Goal: Entertainment & Leisure: Consume media (video, audio)

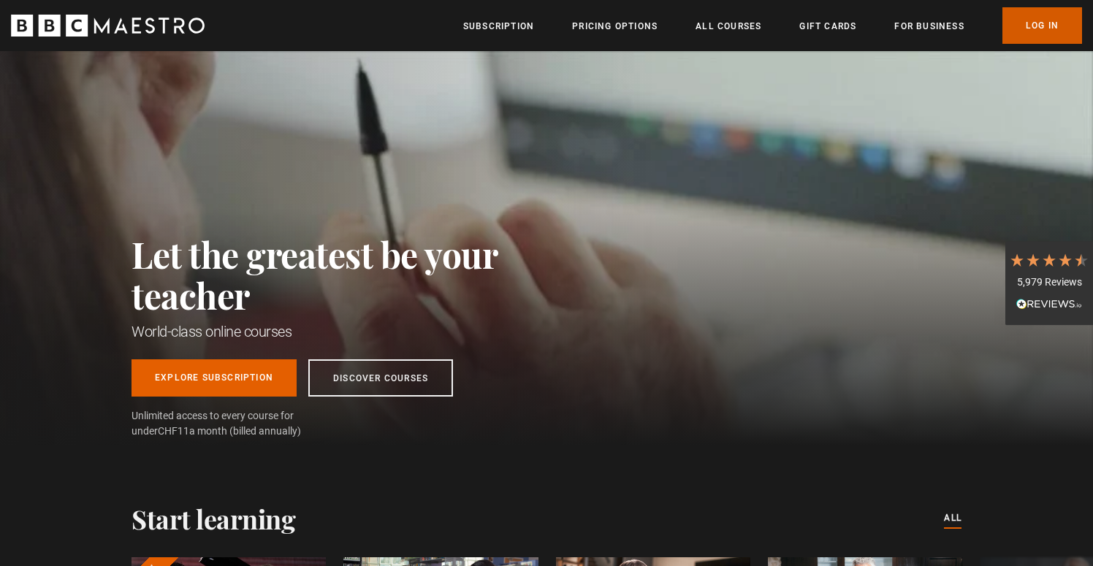
click at [1048, 33] on link "Log In" at bounding box center [1042, 25] width 80 height 37
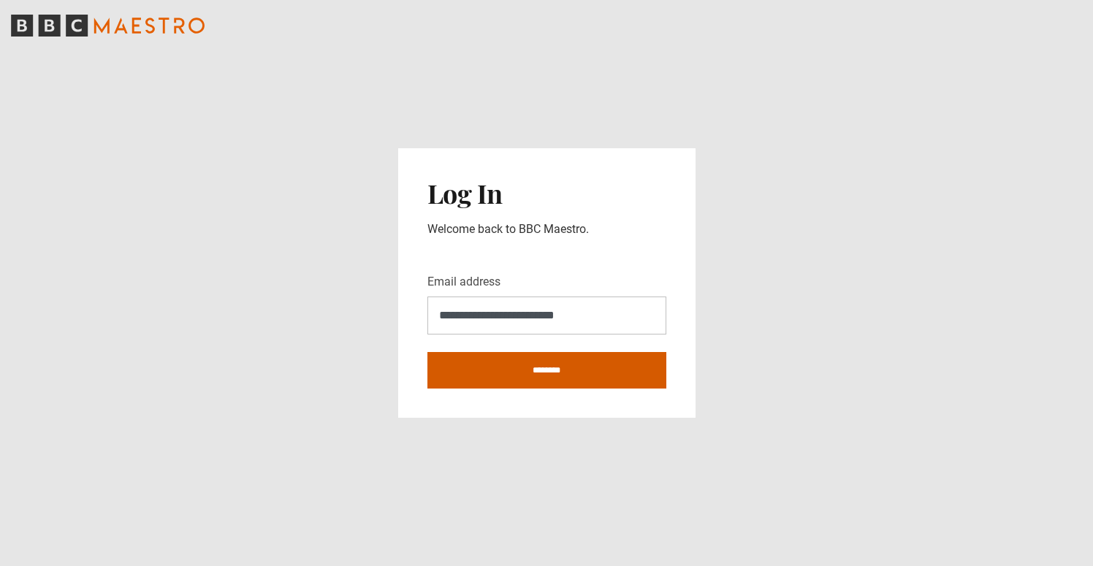
type input "**********"
click at [551, 370] on input "********" at bounding box center [546, 370] width 239 height 37
type input "**********"
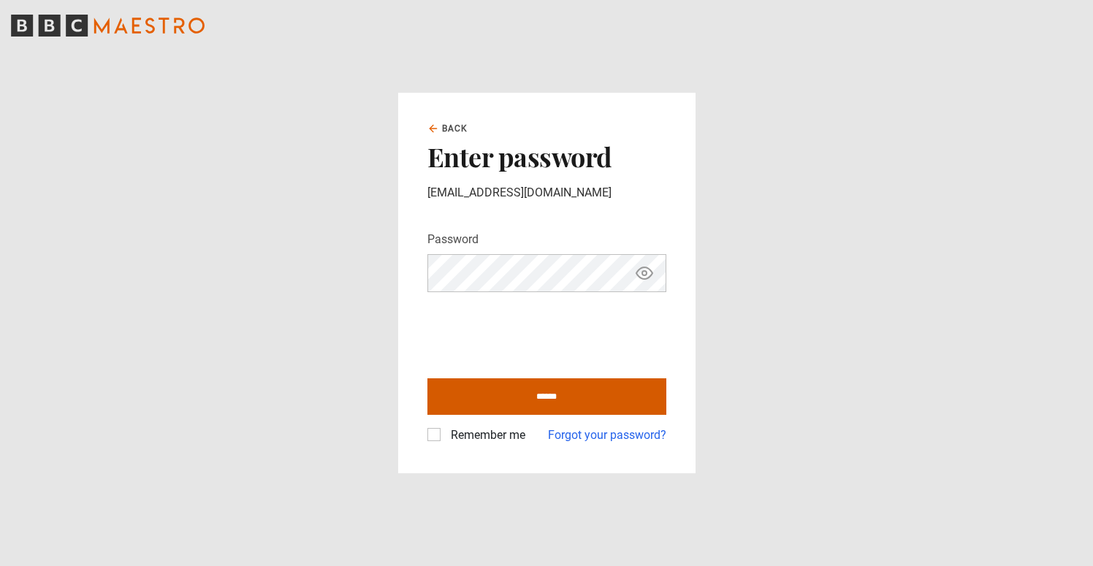
click at [465, 394] on input "******" at bounding box center [546, 396] width 239 height 37
type input "**********"
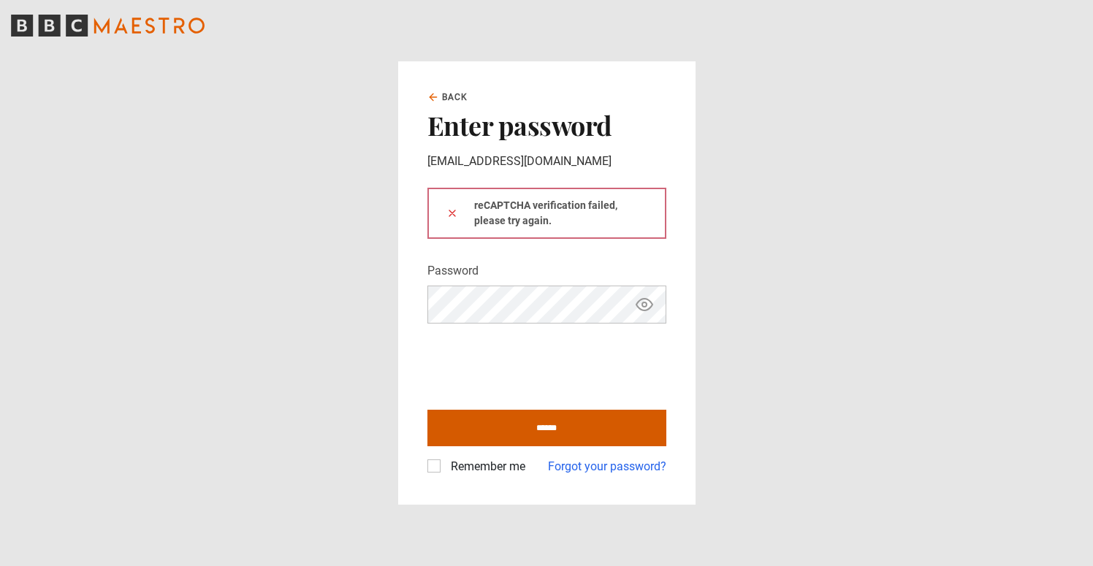
click at [484, 421] on input "******" at bounding box center [546, 428] width 239 height 37
type input "**********"
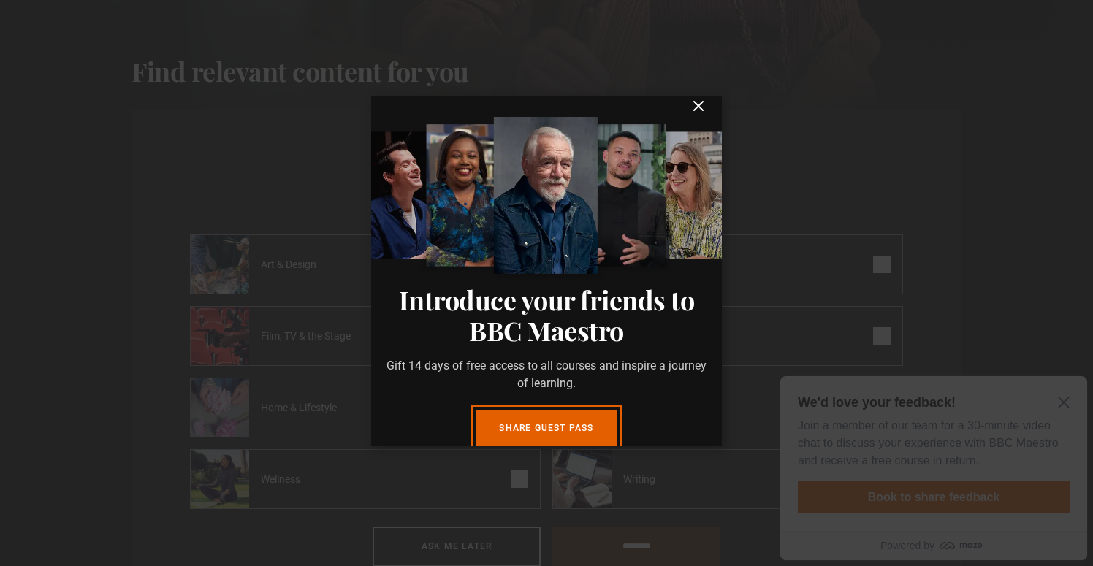
click at [698, 101] on icon "submit" at bounding box center [699, 106] width 18 height 18
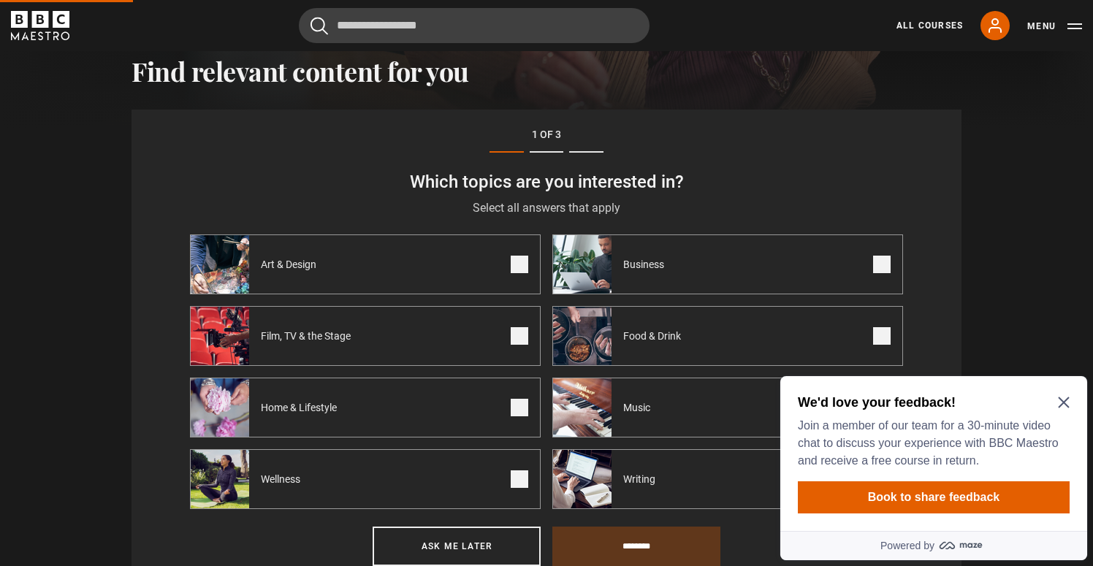
click at [1064, 401] on icon "Close Maze Prompt" at bounding box center [1063, 402] width 11 height 11
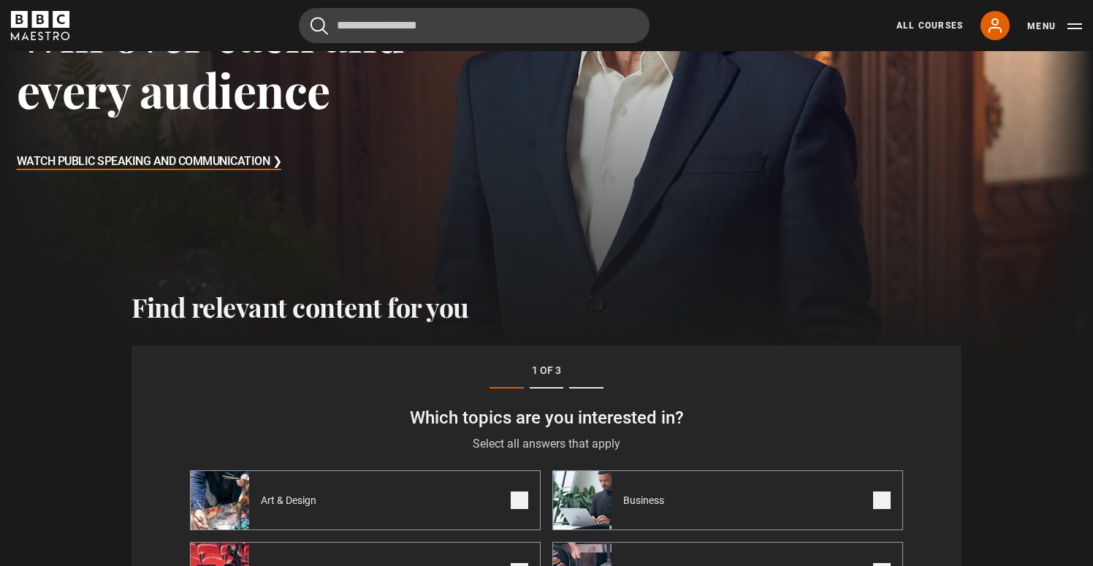
click at [939, 25] on link "All Courses" at bounding box center [929, 25] width 66 height 13
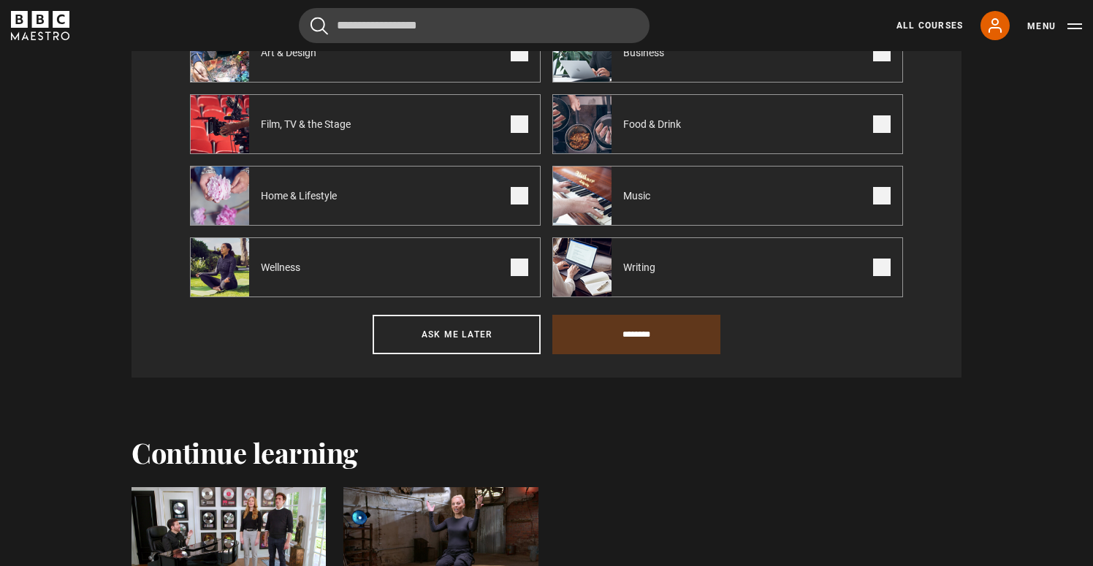
scroll to position [836, 0]
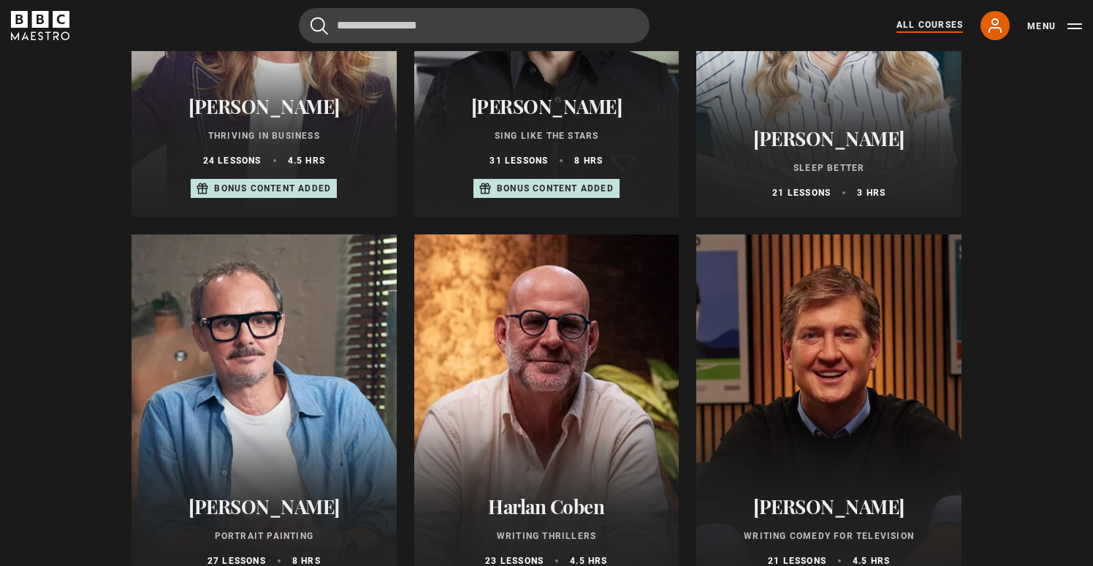
scroll to position [1096, 0]
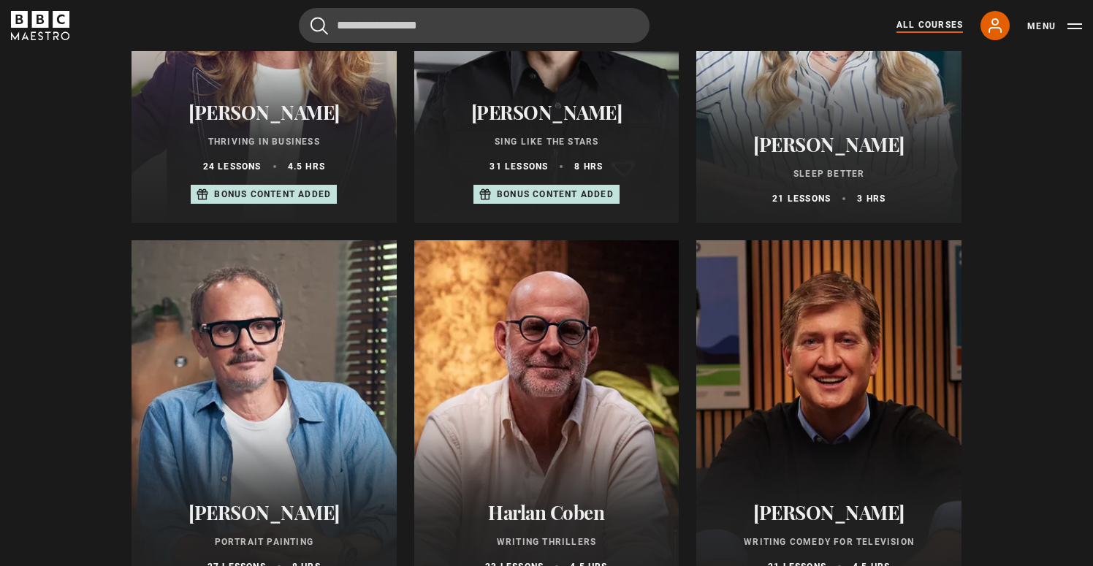
click at [554, 94] on div "Eric Vetro Sing Like the Stars 31 lessons 8 hrs Bonus content added" at bounding box center [546, 153] width 265 height 140
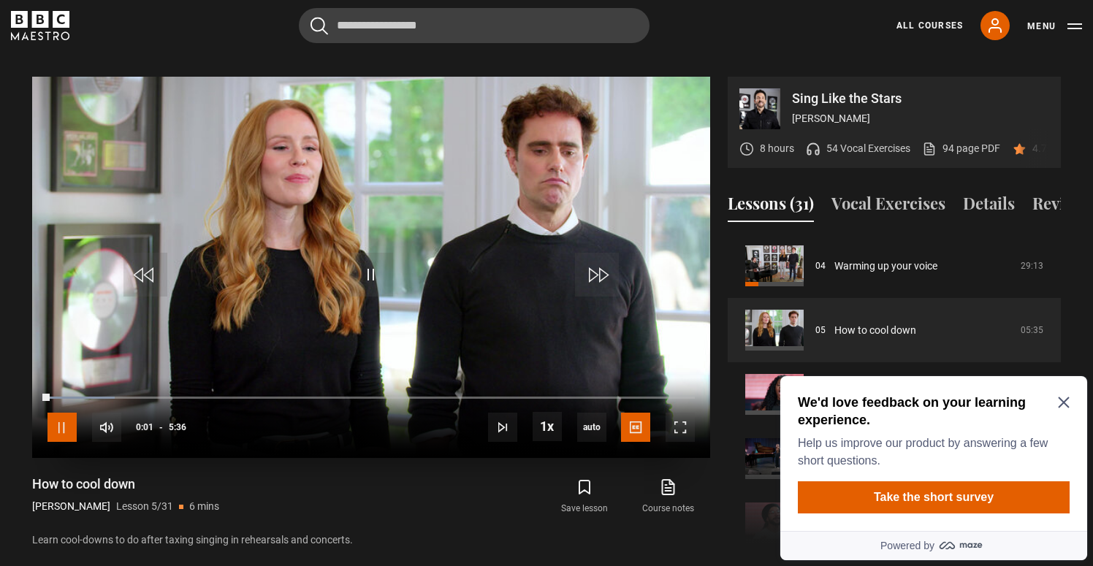
click at [64, 413] on span "Video Player" at bounding box center [61, 427] width 29 height 29
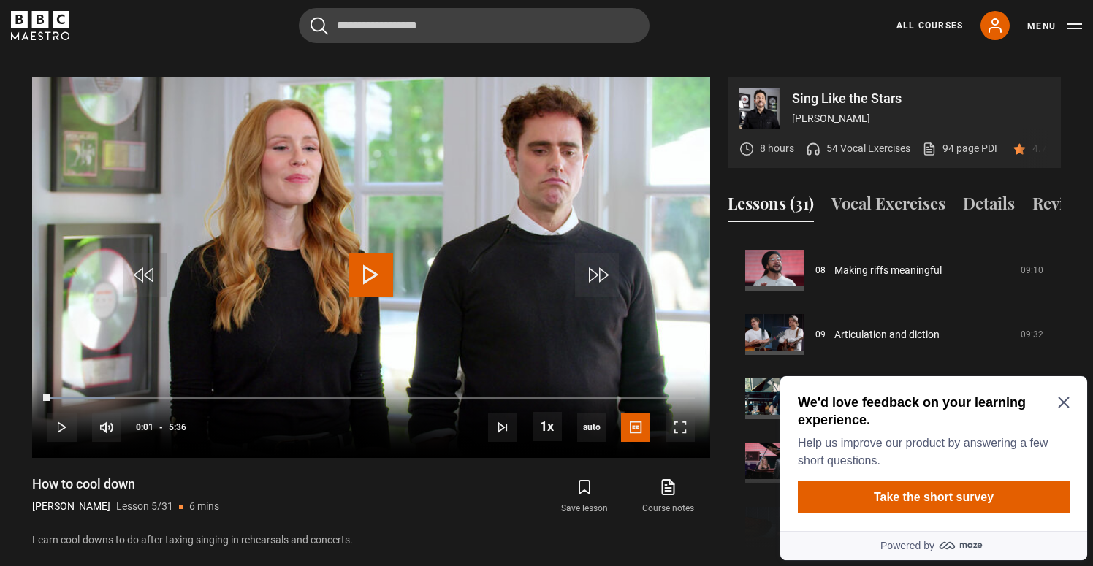
scroll to position [511, 0]
click at [1061, 402] on icon "Close Maze Prompt" at bounding box center [1063, 402] width 11 height 11
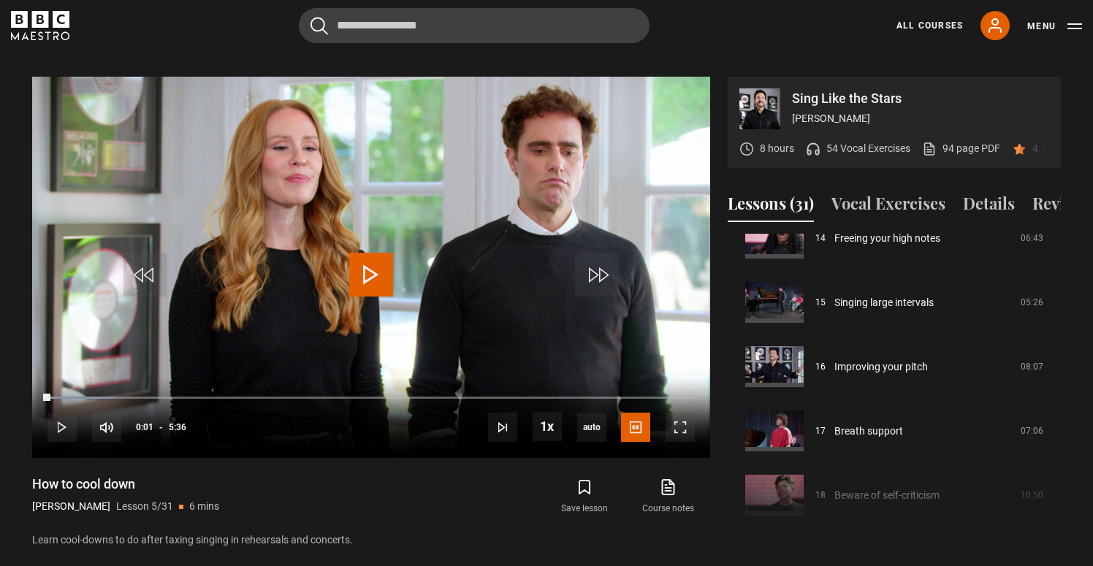
scroll to position [947, 0]
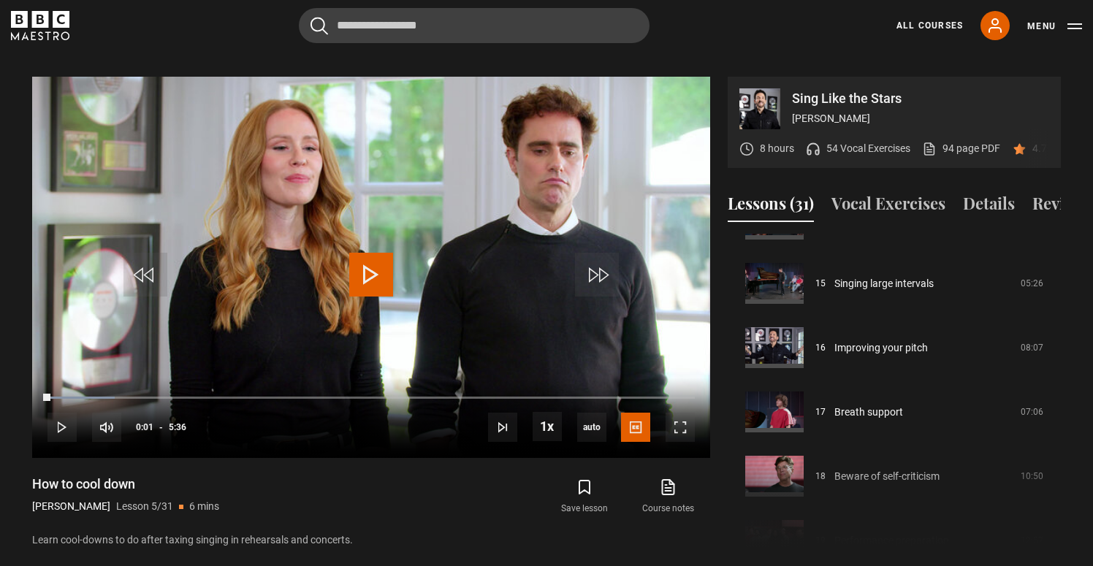
click at [872, 141] on p "54 Vocal Exercises" at bounding box center [868, 148] width 84 height 15
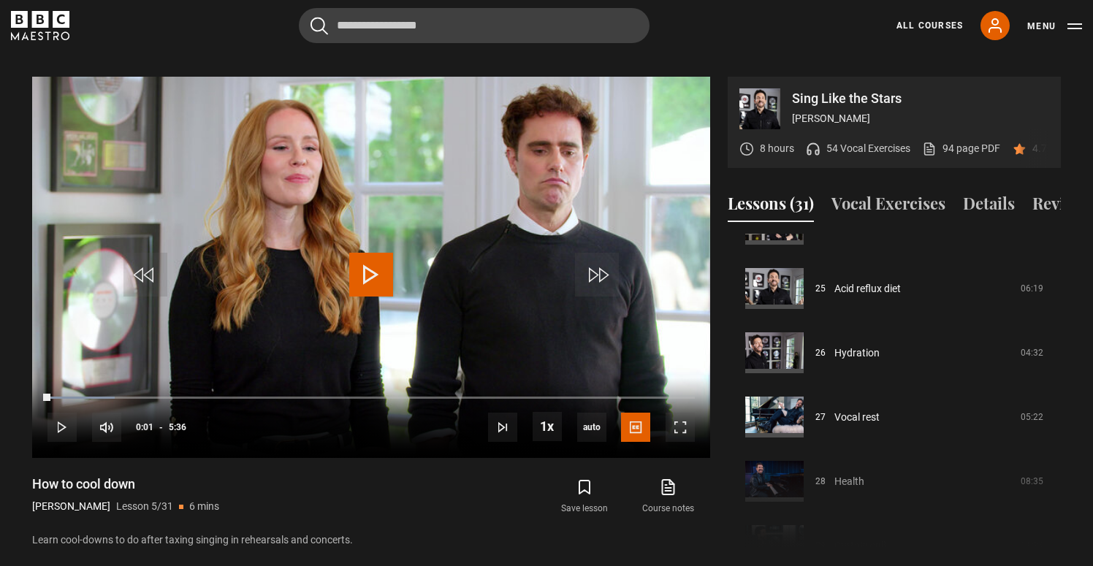
scroll to position [1556, 0]
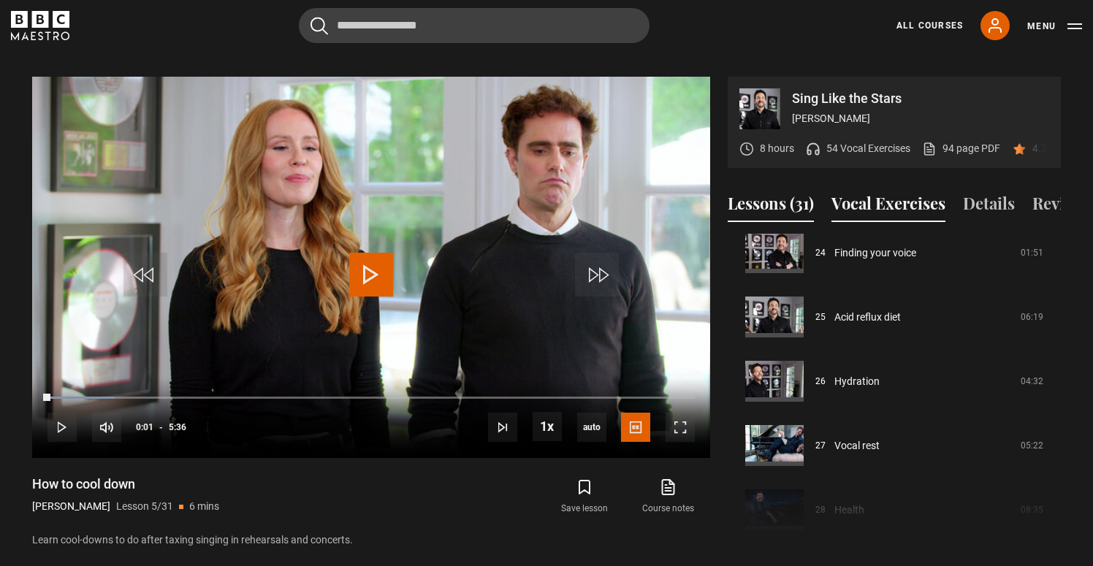
click at [905, 191] on button "Vocal Exercises" at bounding box center [888, 206] width 114 height 31
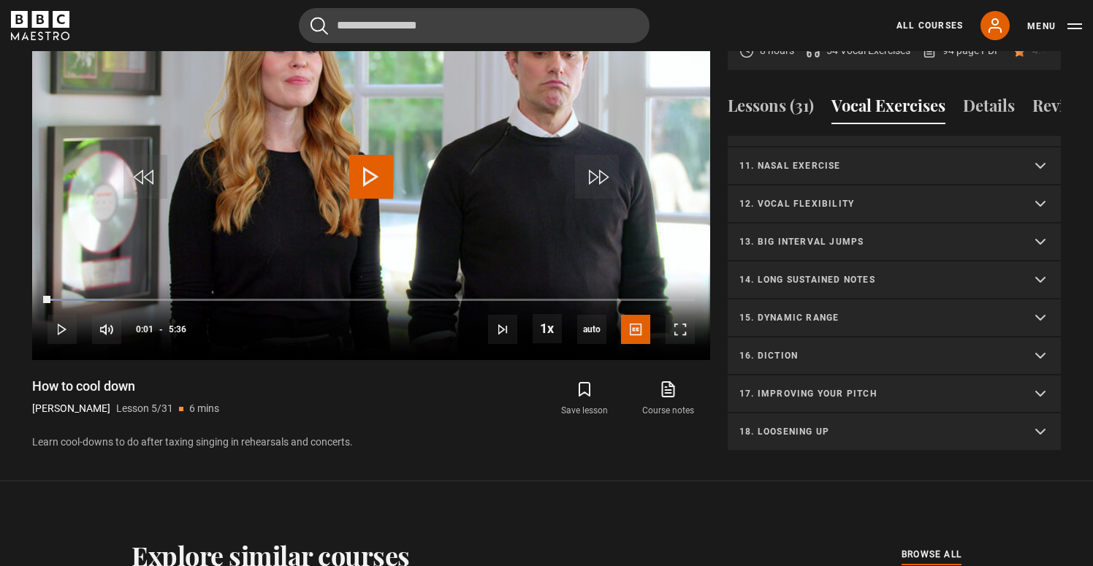
scroll to position [804, 0]
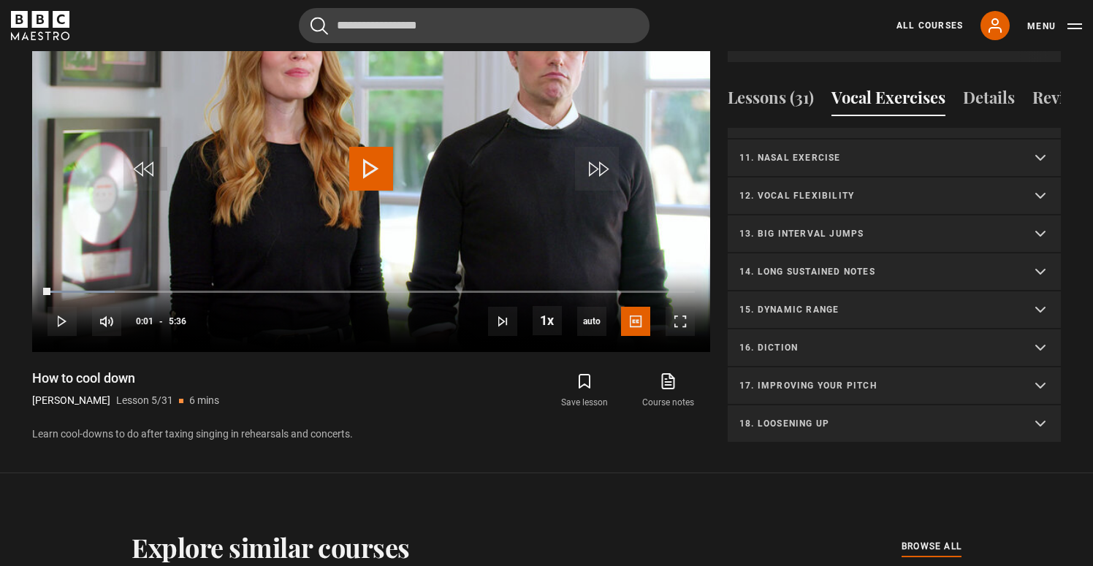
click at [822, 265] on p "14. Long sustained notes" at bounding box center [876, 271] width 275 height 13
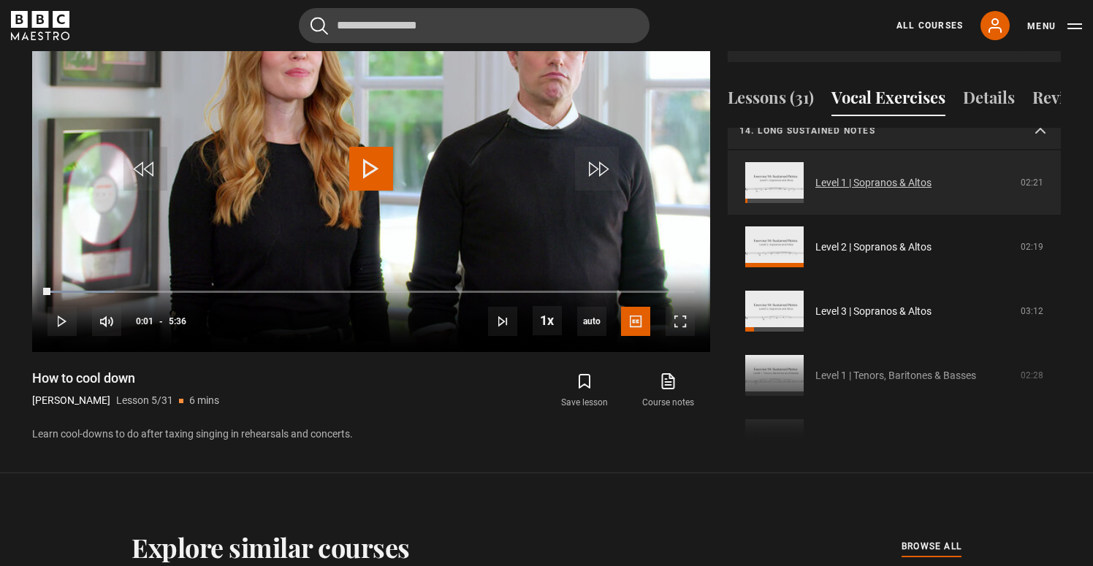
scroll to position [516, 0]
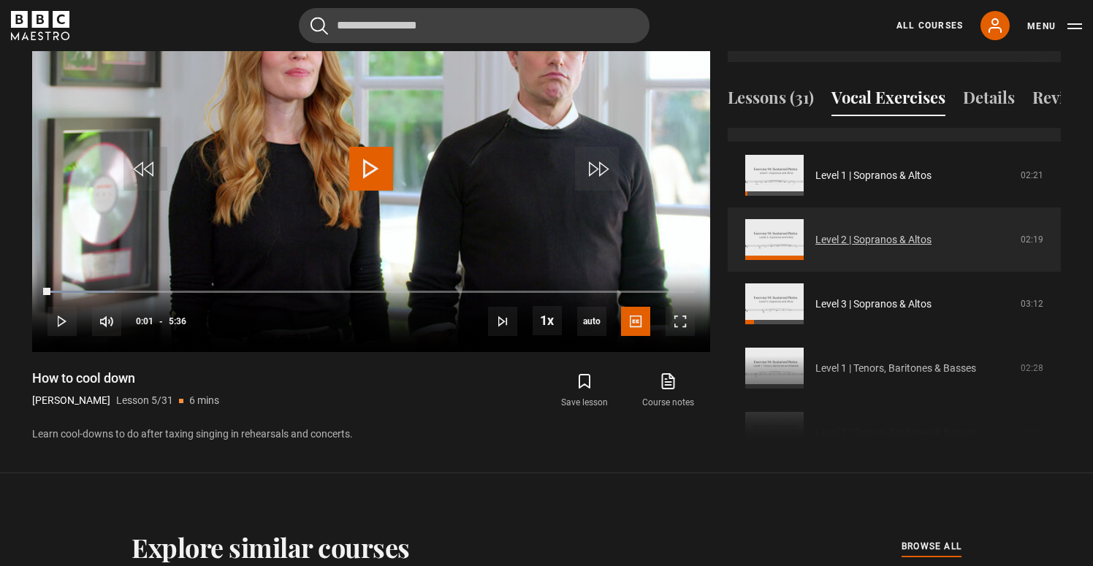
click at [815, 232] on link "Level 2 | Sopranos & Altos" at bounding box center [873, 239] width 116 height 15
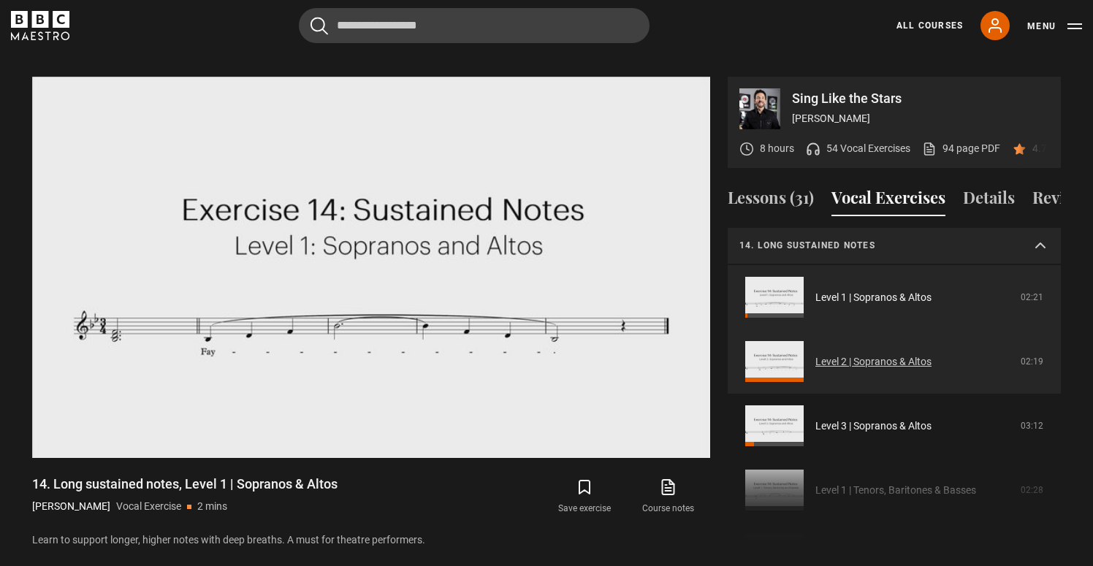
scroll to position [486, 0]
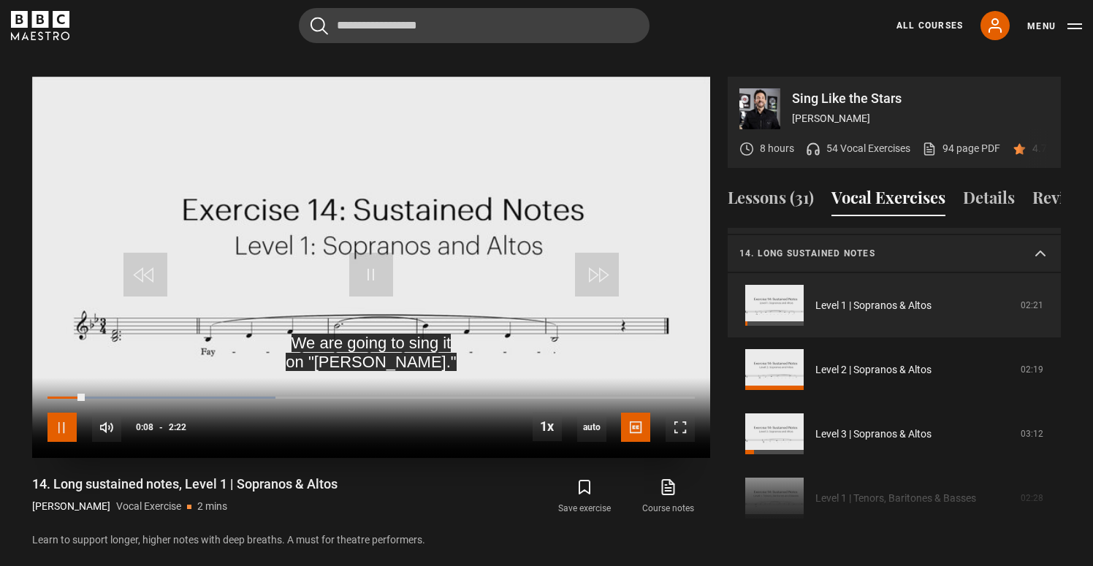
click at [66, 413] on span "Video Player" at bounding box center [61, 427] width 29 height 29
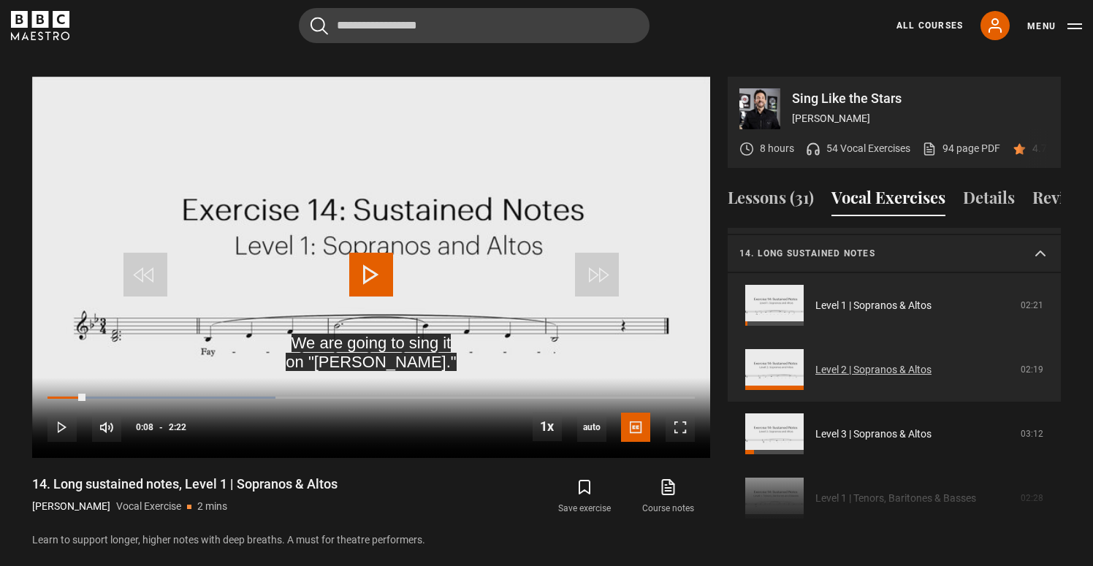
click at [815, 362] on link "Level 2 | Sopranos & Altos" at bounding box center [873, 369] width 116 height 15
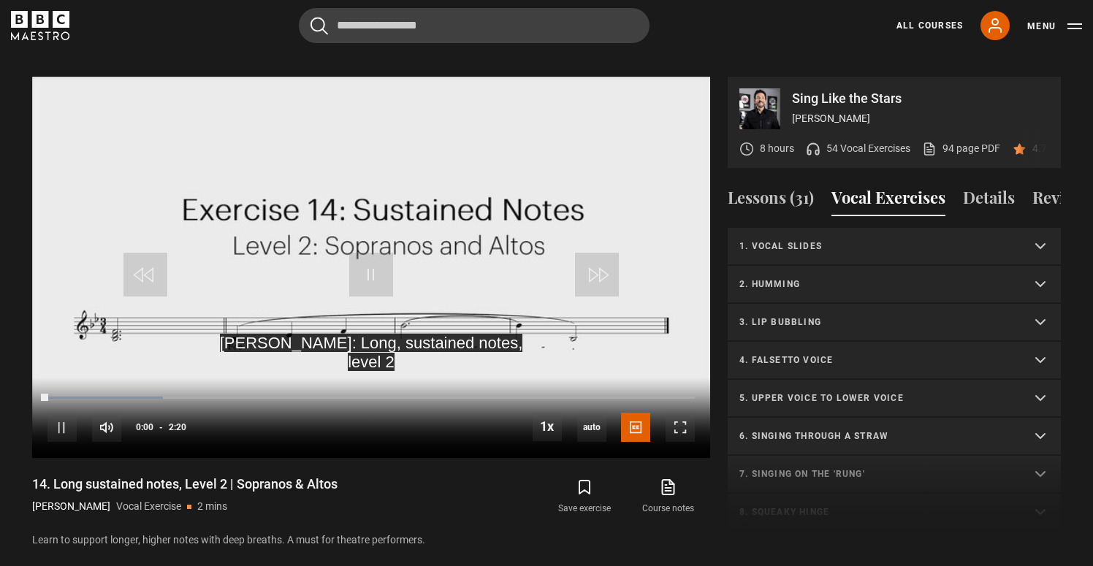
scroll to position [532, 0]
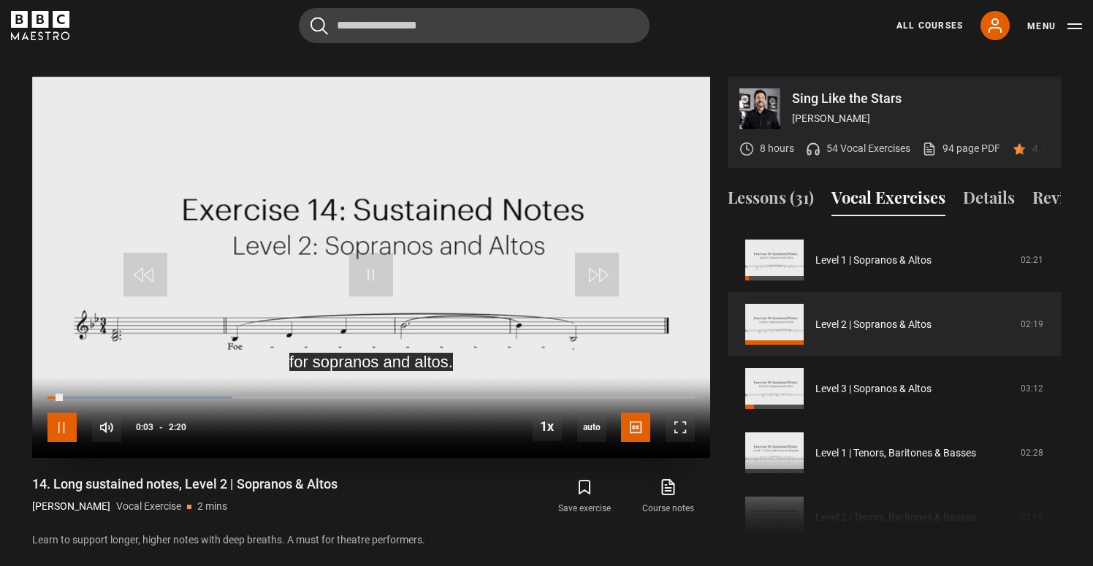
click at [58, 417] on span "Video Player" at bounding box center [61, 427] width 29 height 29
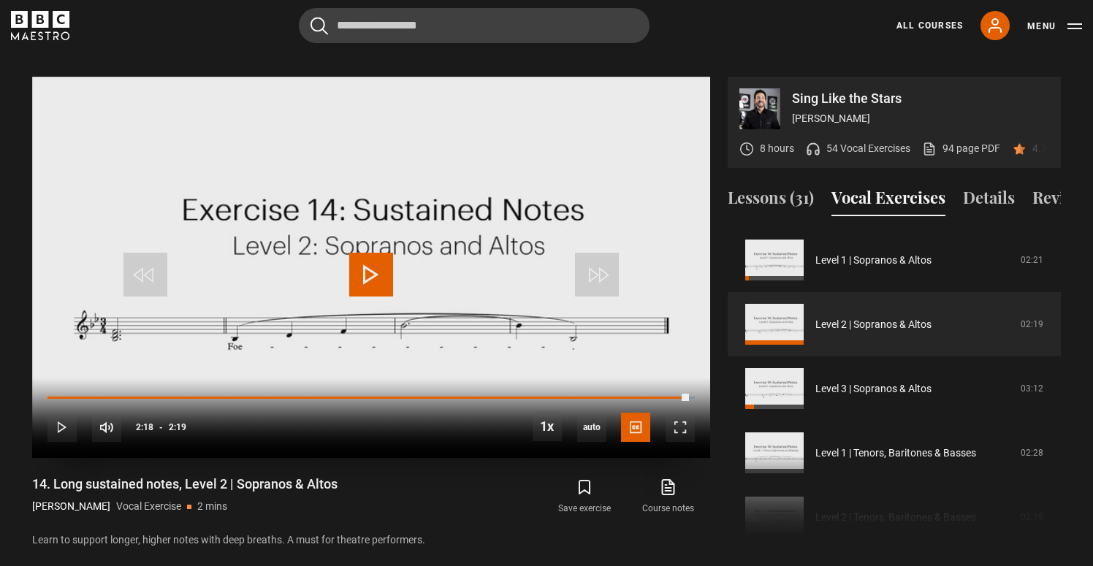
click at [556, 378] on div "10s Skip Back 10 seconds Play 10s Skip Forward 10 seconds Loaded : 100.00% 1:47…" at bounding box center [371, 418] width 678 height 81
drag, startPoint x: 686, startPoint y: 378, endPoint x: 466, endPoint y: 390, distance: 220.2
click at [466, 390] on div "10s Skip Back 10 seconds Play 10s Skip Forward 10 seconds Loaded : 100.00% 1:40…" at bounding box center [371, 418] width 678 height 81
click at [375, 253] on span "Video Player" at bounding box center [371, 275] width 44 height 44
click at [668, 396] on div "Loaded : 100.00% 2:14 2:19" at bounding box center [370, 398] width 647 height 4
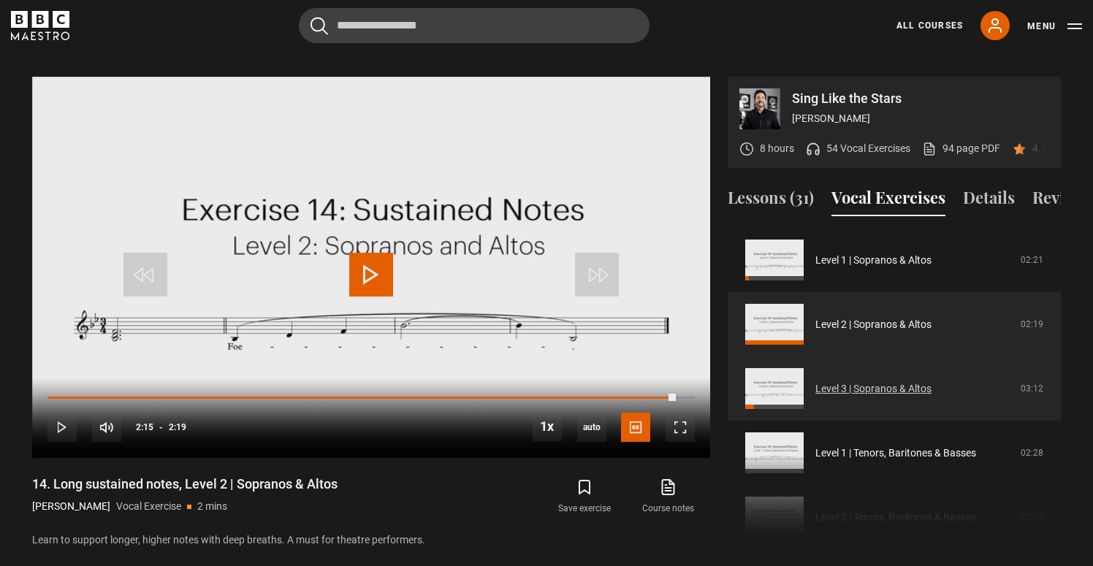
click at [815, 381] on link "Level 3 | Sopranos & Altos" at bounding box center [873, 388] width 116 height 15
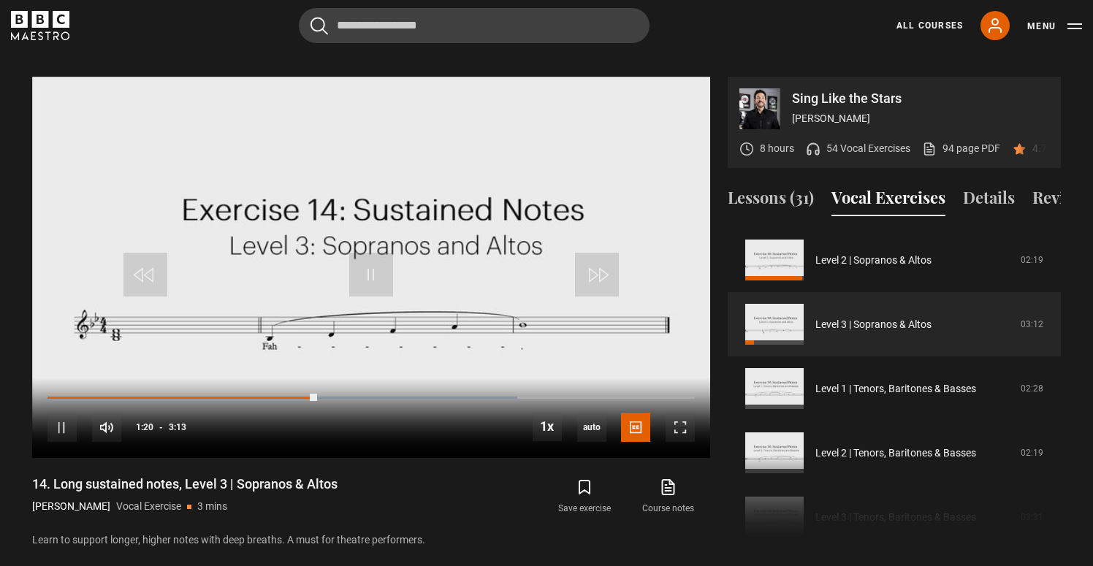
scroll to position [687, 0]
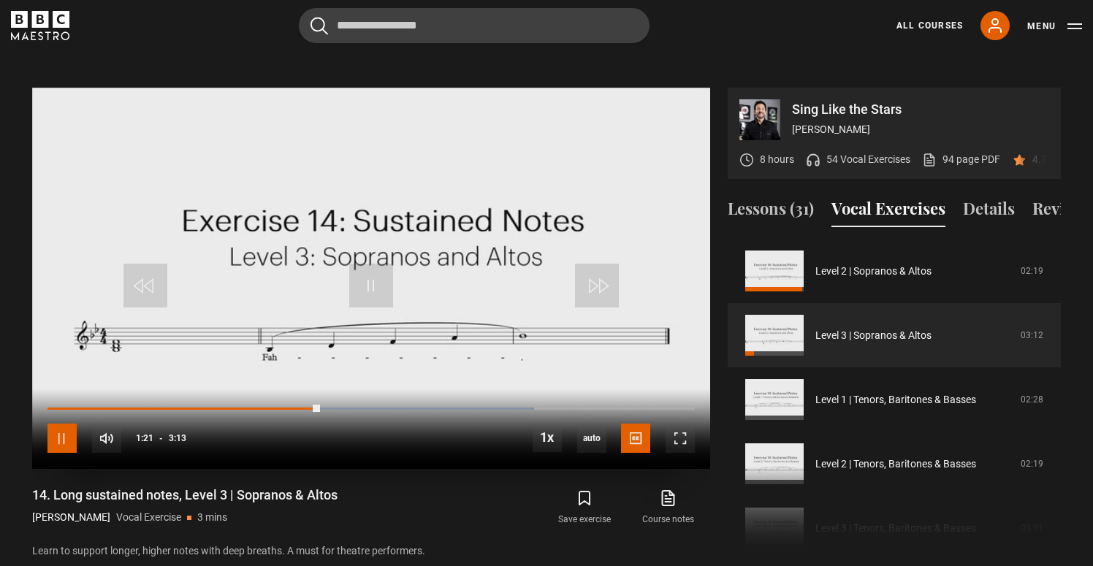
click at [61, 424] on span "Video Player" at bounding box center [61, 438] width 29 height 29
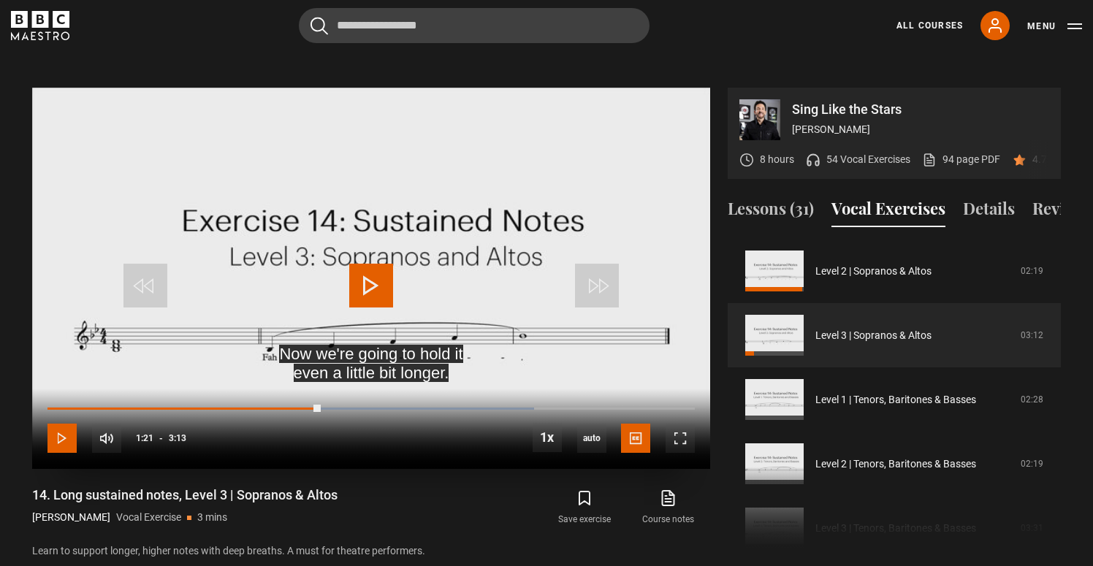
click at [61, 424] on span "Video Player" at bounding box center [61, 438] width 29 height 29
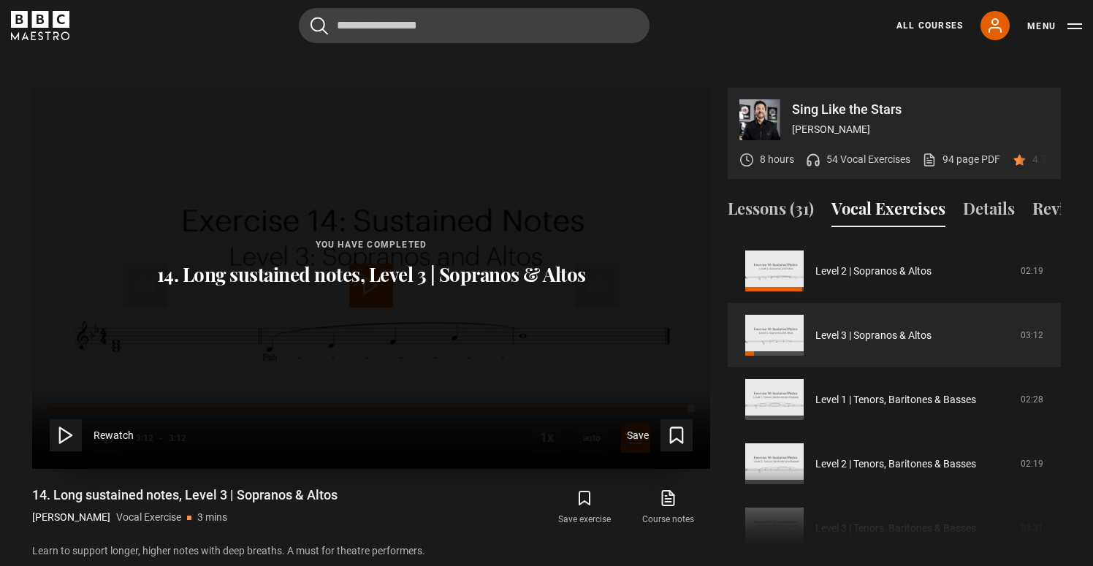
click at [61, 425] on icon at bounding box center [66, 435] width 20 height 20
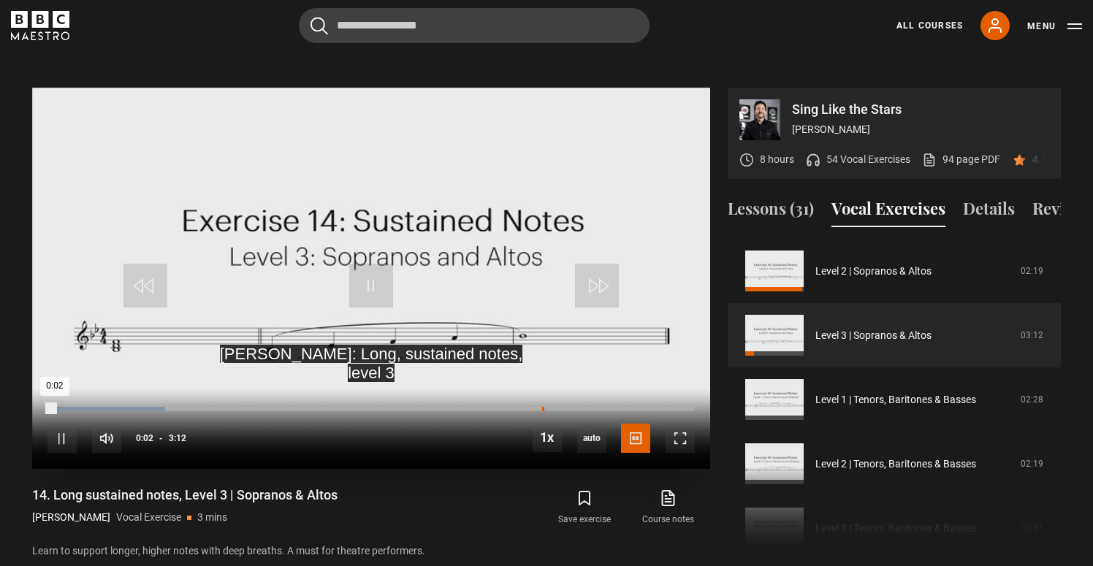
click at [542, 407] on div "Loaded : 18.21% 2:26 0:02" at bounding box center [370, 409] width 647 height 4
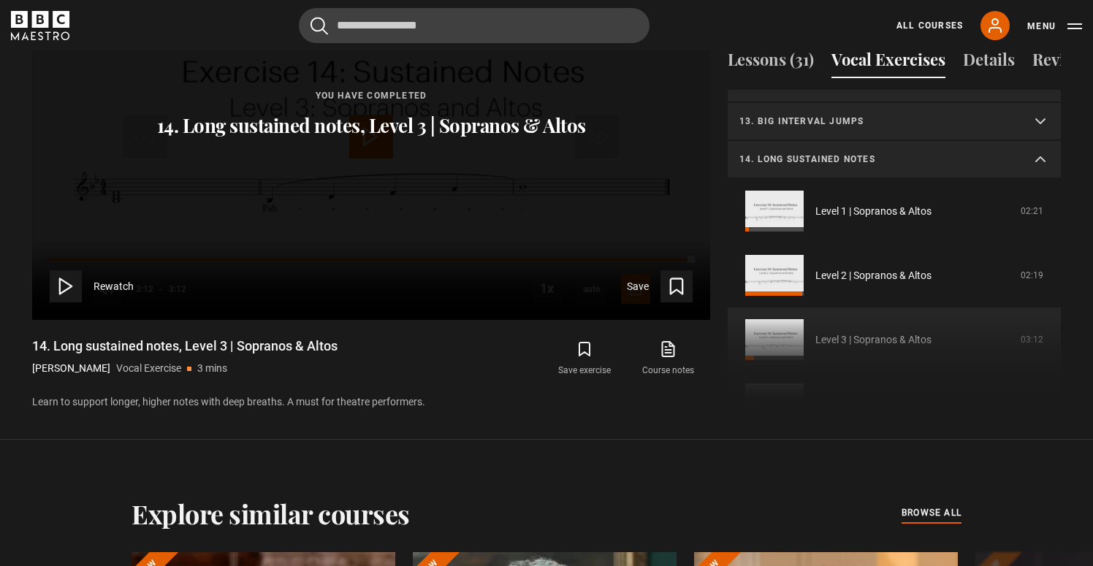
scroll to position [413, 0]
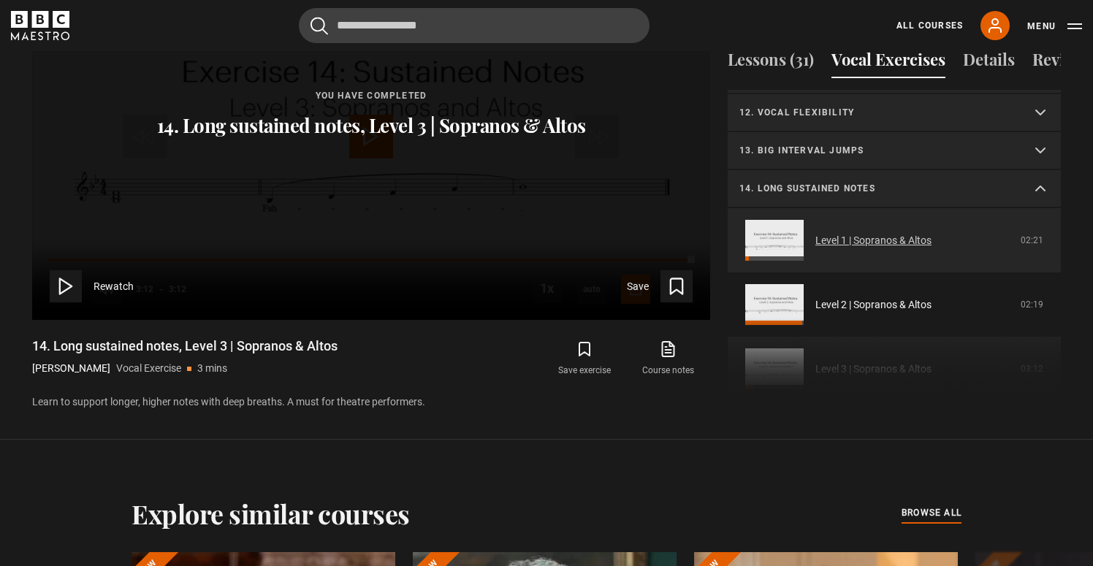
click at [815, 233] on link "Level 1 | Sopranos & Altos" at bounding box center [873, 240] width 116 height 15
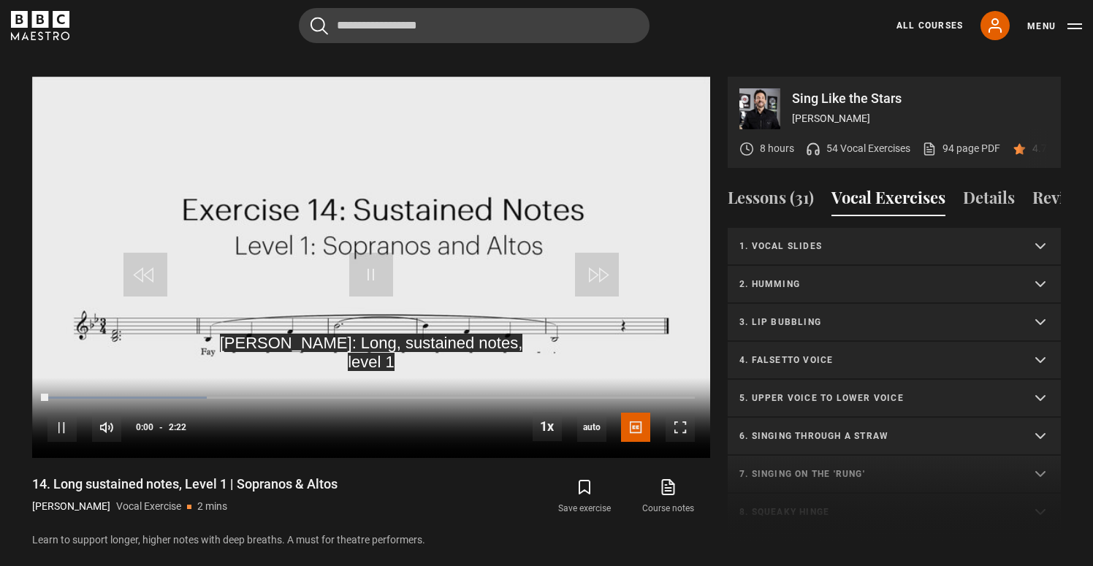
scroll to position [467, 0]
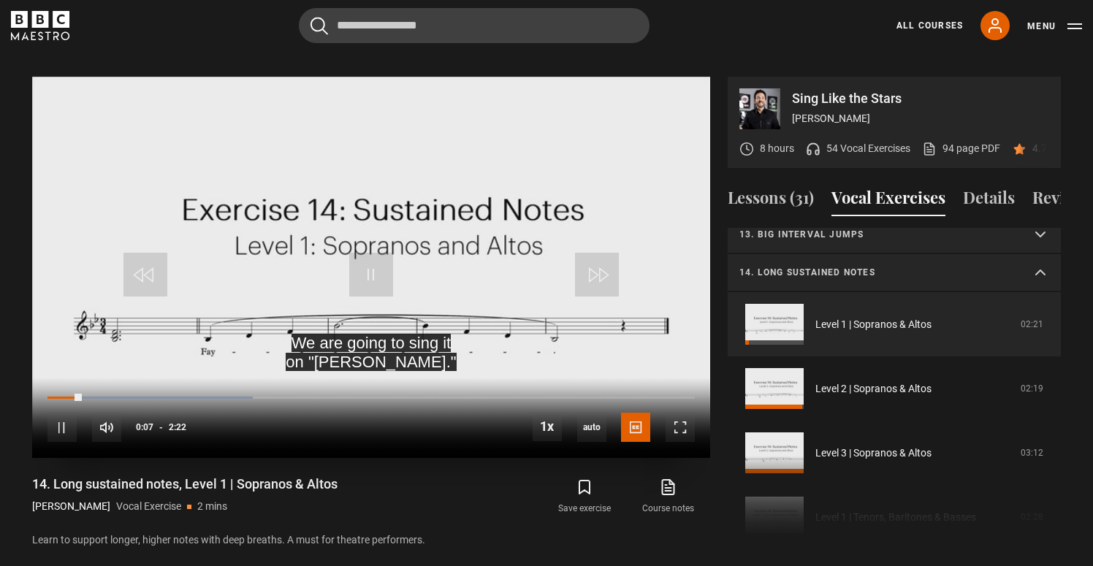
click at [102, 378] on div "10s Skip Back 10 seconds Pause 10s Skip Forward 10 seconds Loaded : 31.69% 0:12…" at bounding box center [371, 418] width 678 height 81
click at [124, 396] on div "Loaded : 35.21% 0:17 0:08" at bounding box center [370, 398] width 647 height 4
